Goal: Navigation & Orientation: Understand site structure

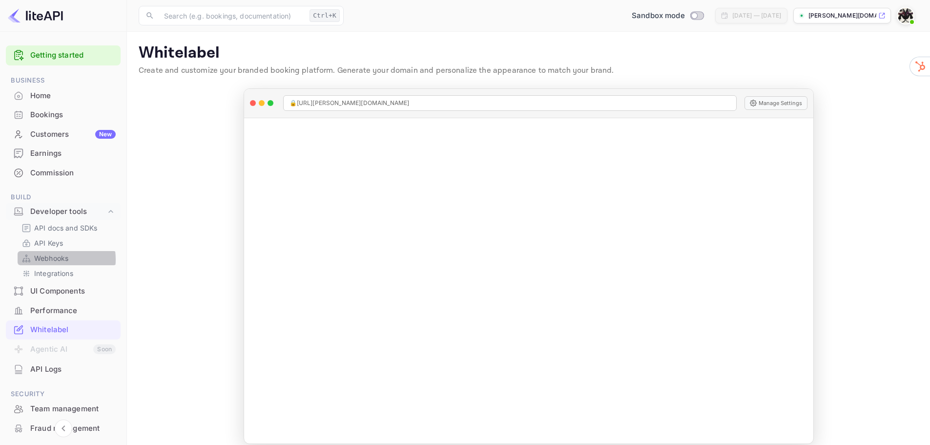
click at [51, 259] on p "Webhooks" at bounding box center [51, 258] width 34 height 10
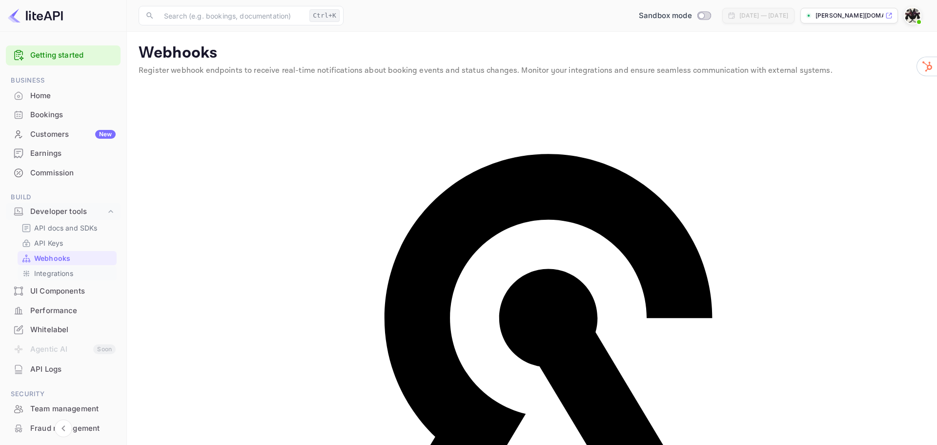
click at [50, 272] on p "Integrations" at bounding box center [53, 273] width 39 height 10
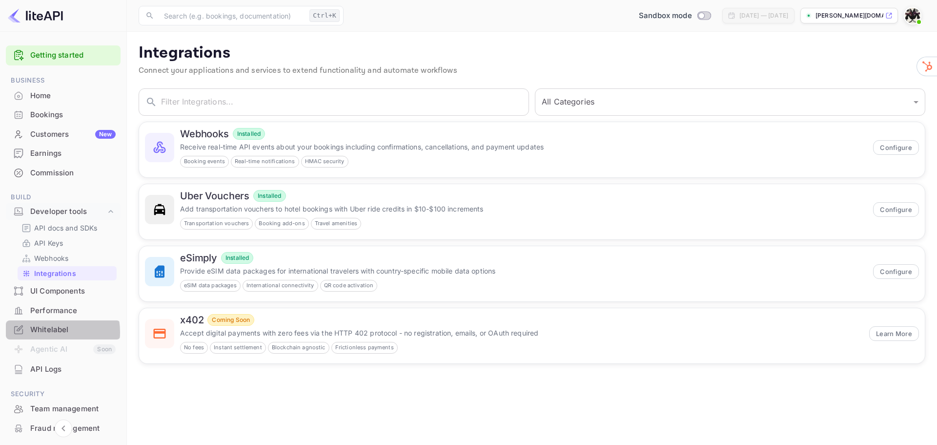
click at [42, 332] on div "Whitelabel" at bounding box center [72, 329] width 85 height 11
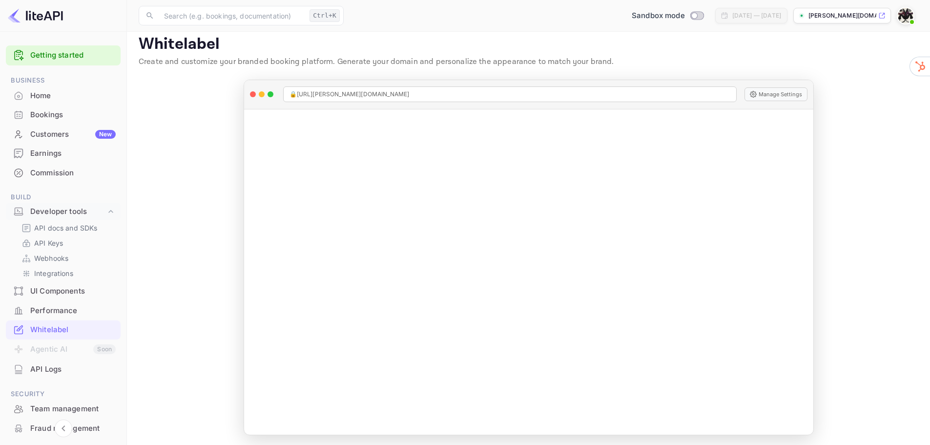
scroll to position [11, 0]
click at [848, 15] on p "[PERSON_NAME][DOMAIN_NAME]..." at bounding box center [842, 15] width 68 height 9
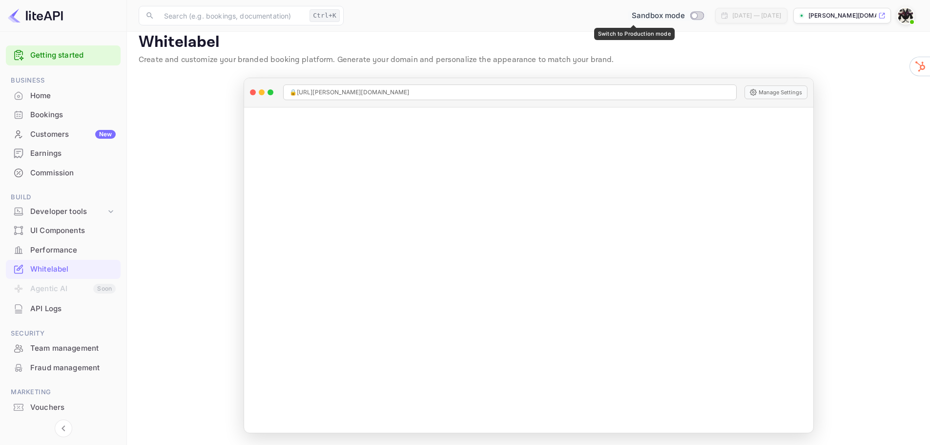
click at [684, 17] on input "Switch to Production mode" at bounding box center [694, 15] width 20 height 6
checkbox input "false"
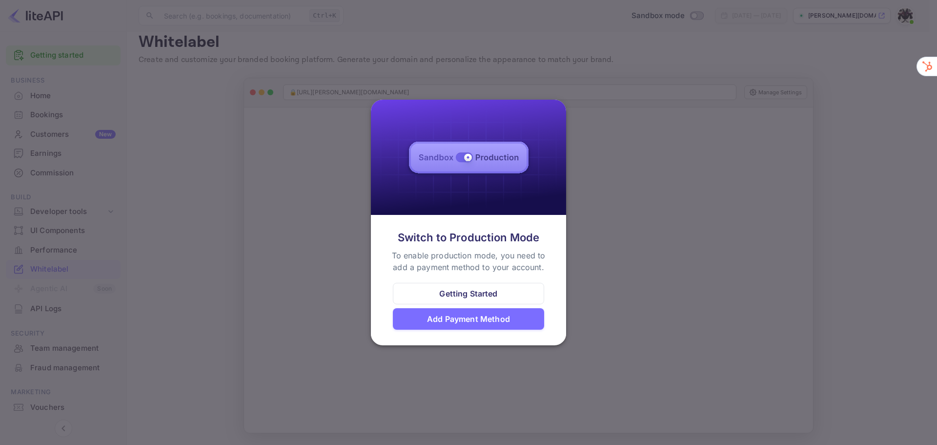
click at [512, 55] on div at bounding box center [468, 222] width 937 height 445
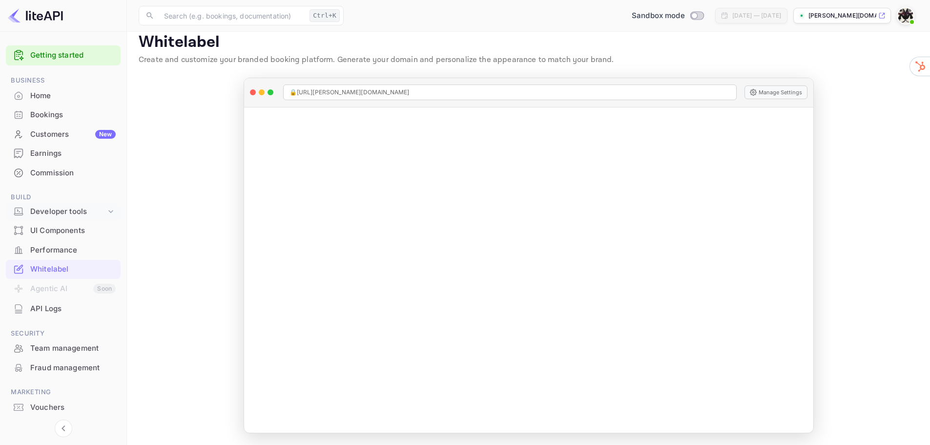
click at [57, 210] on div "Developer tools" at bounding box center [68, 211] width 76 height 11
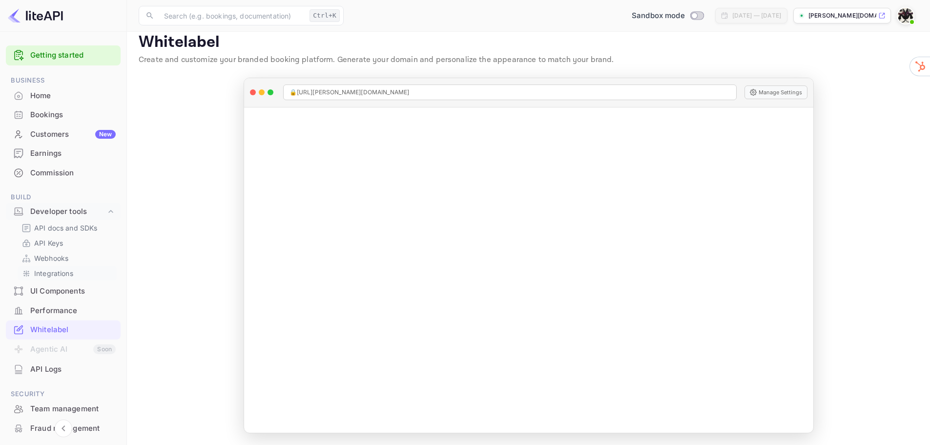
click at [51, 275] on p "Integrations" at bounding box center [53, 273] width 39 height 10
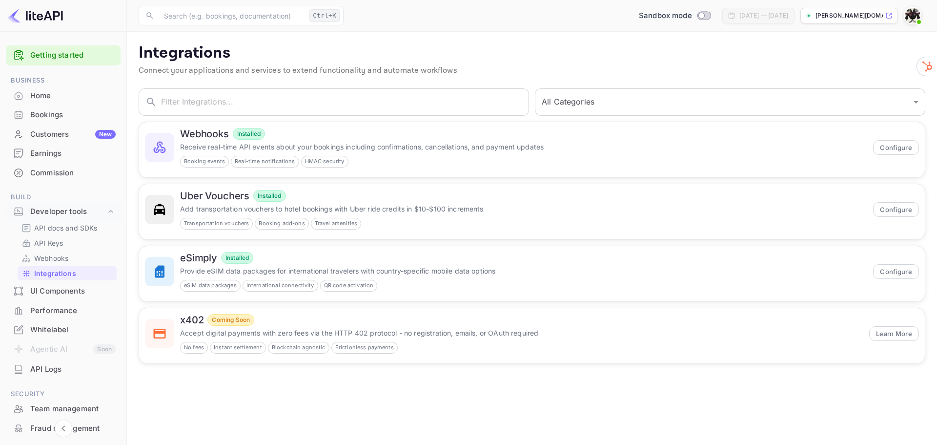
click at [64, 310] on div "Performance" at bounding box center [72, 310] width 85 height 11
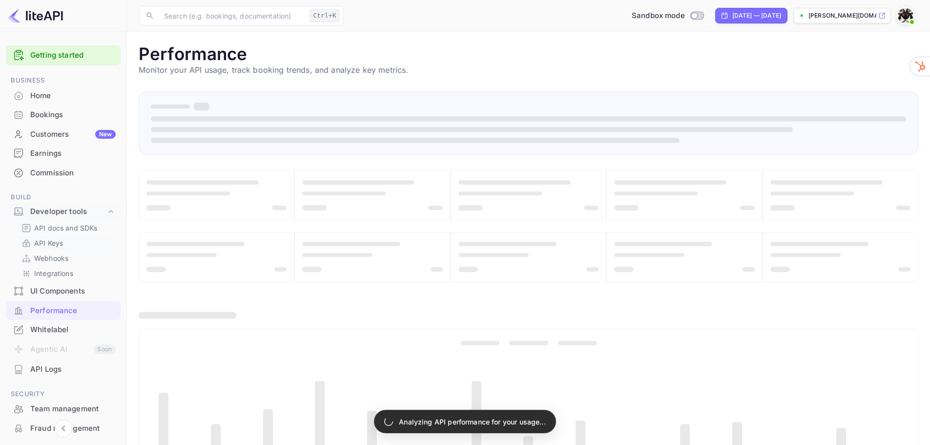
click at [59, 246] on p "API Keys" at bounding box center [48, 243] width 29 height 10
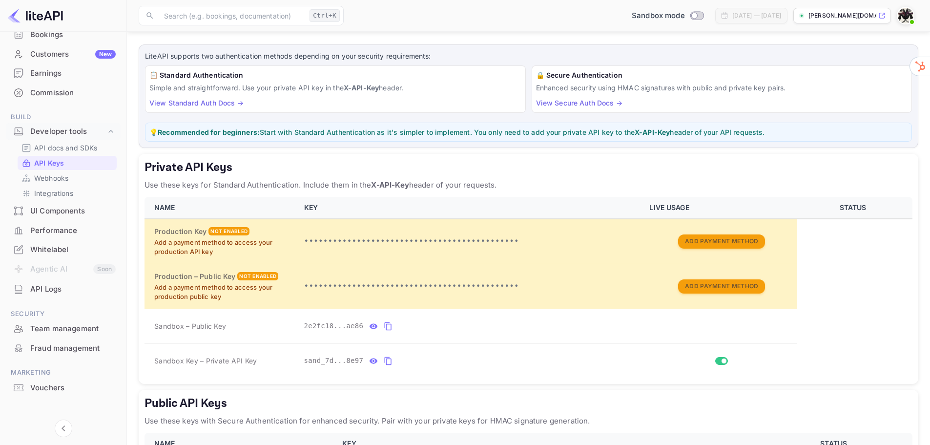
scroll to position [86, 0]
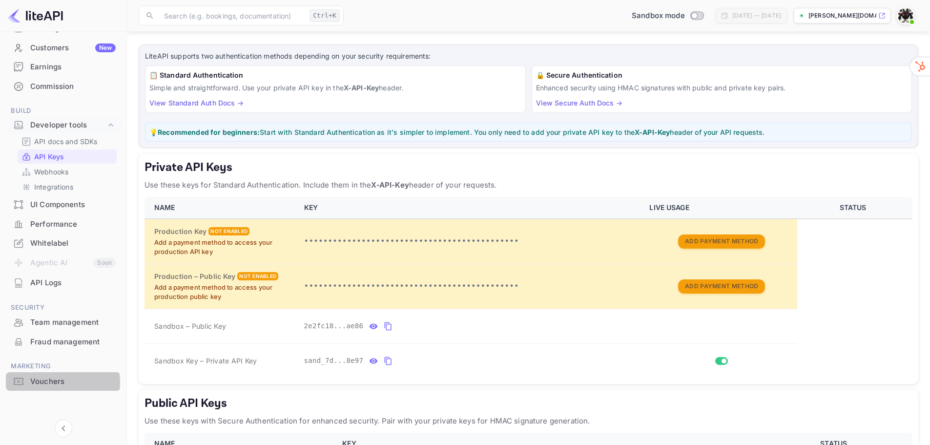
click at [48, 382] on div "Vouchers" at bounding box center [72, 381] width 85 height 11
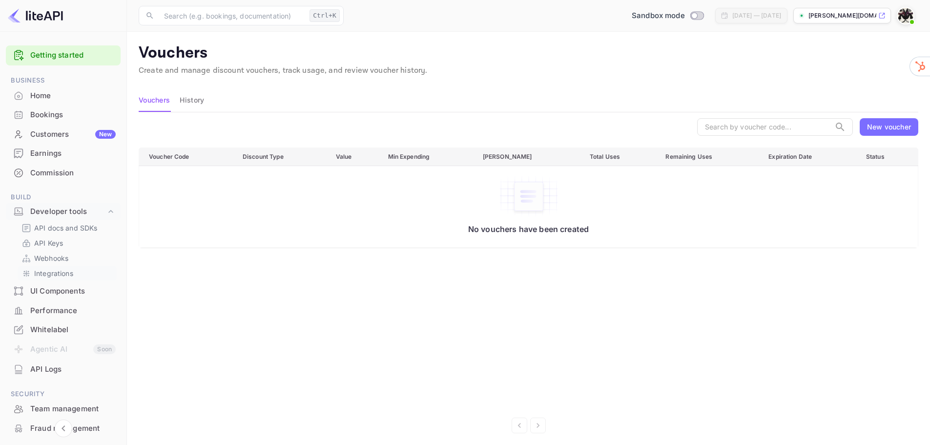
click at [44, 277] on p "Integrations" at bounding box center [53, 273] width 39 height 10
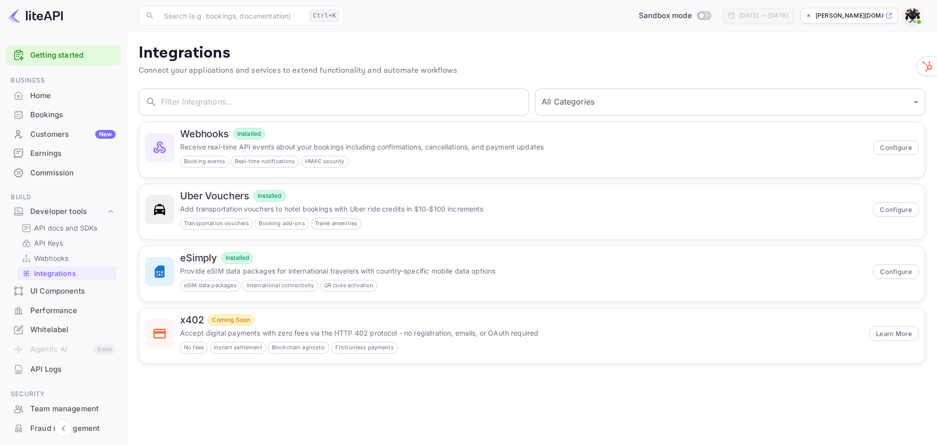
click at [48, 259] on p "Webhooks" at bounding box center [51, 258] width 34 height 10
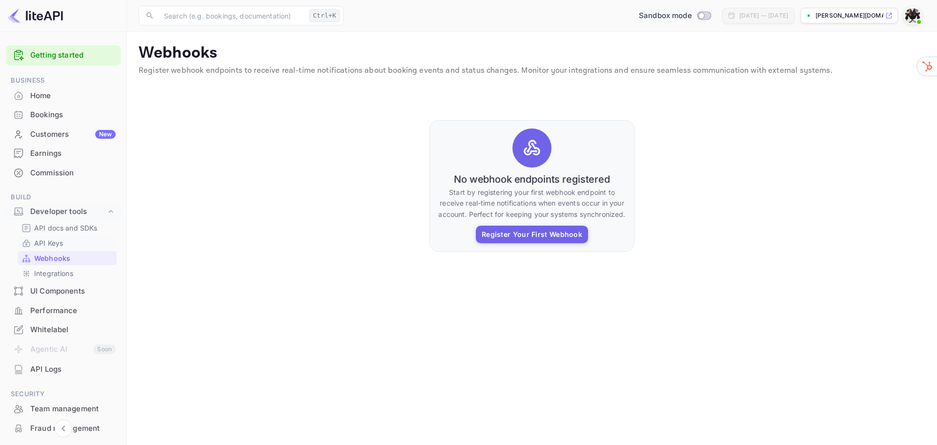
click at [48, 245] on p "API Keys" at bounding box center [48, 243] width 29 height 10
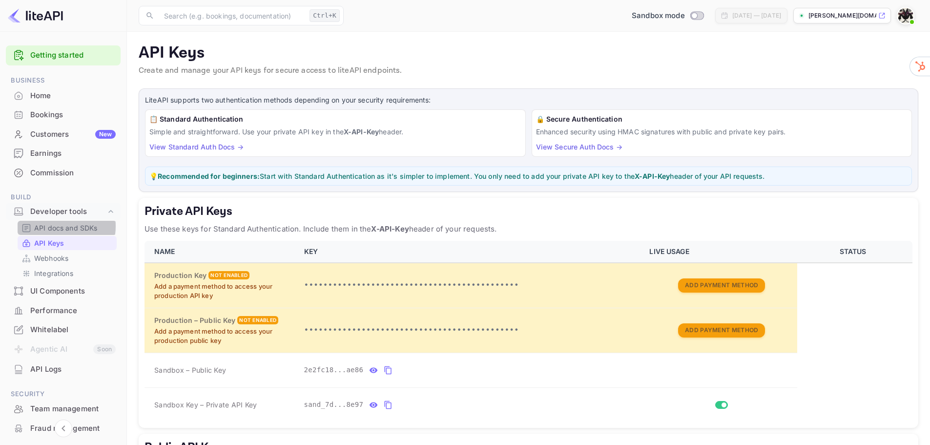
click at [53, 226] on p "API docs and SDKs" at bounding box center [65, 228] width 63 height 10
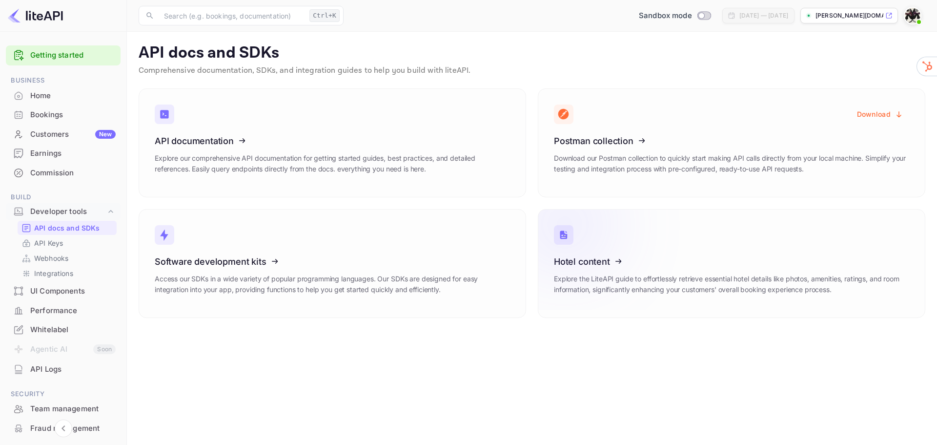
click at [635, 268] on icon at bounding box center [614, 259] width 152 height 101
